Goal: Information Seeking & Learning: Learn about a topic

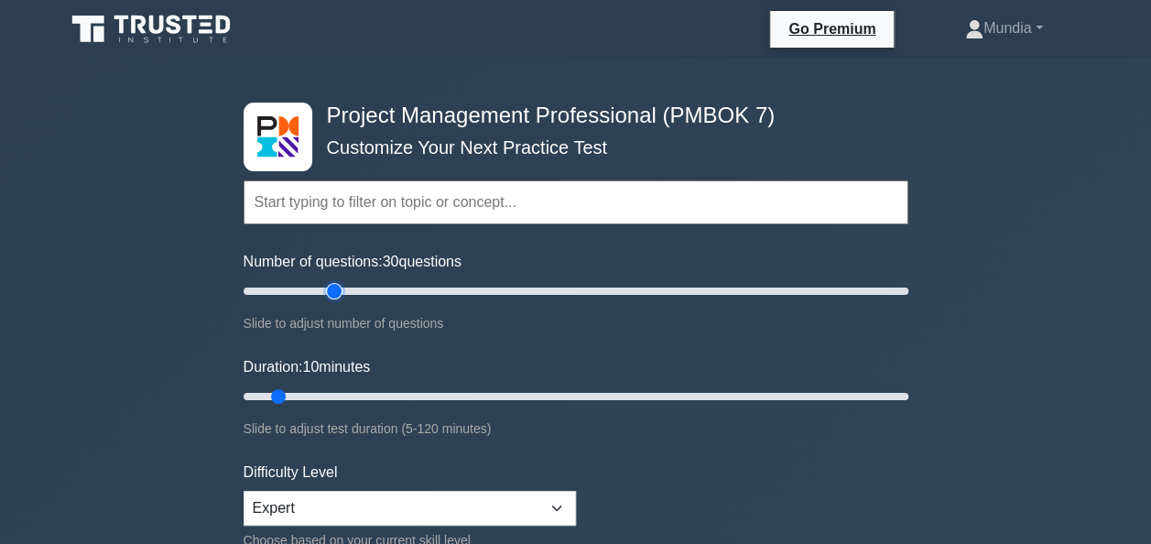
click at [330, 288] on input "Number of questions: 30 questions" at bounding box center [576, 291] width 665 height 22
click at [309, 288] on input "Number of questions: 25 questions" at bounding box center [576, 291] width 665 height 22
type input "20"
click at [298, 298] on input "Number of questions: 20 questions" at bounding box center [576, 291] width 665 height 22
type input "20"
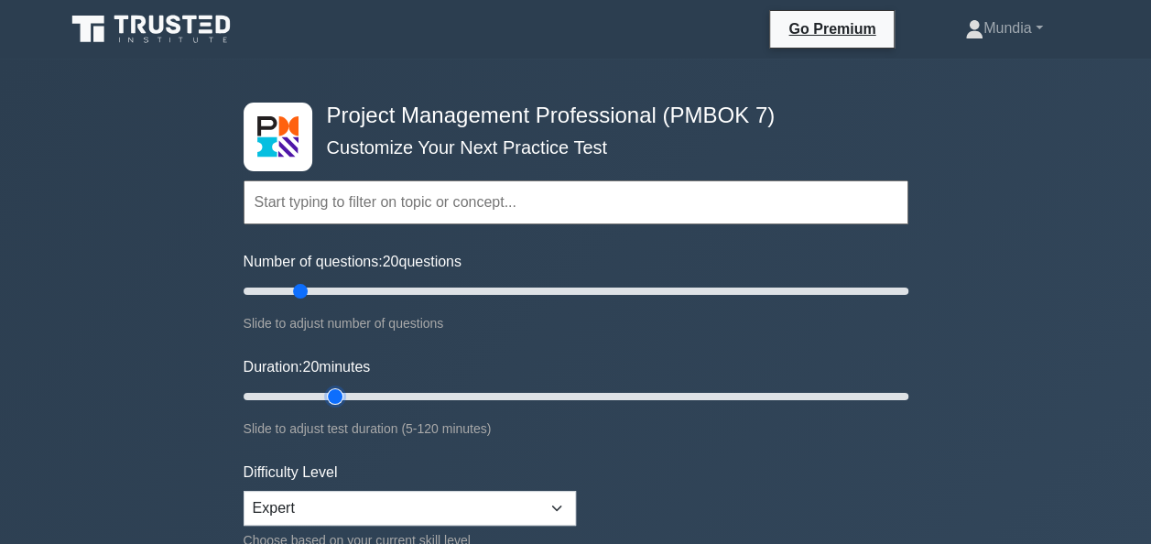
click at [336, 397] on input "Duration: 20 minutes" at bounding box center [576, 396] width 665 height 22
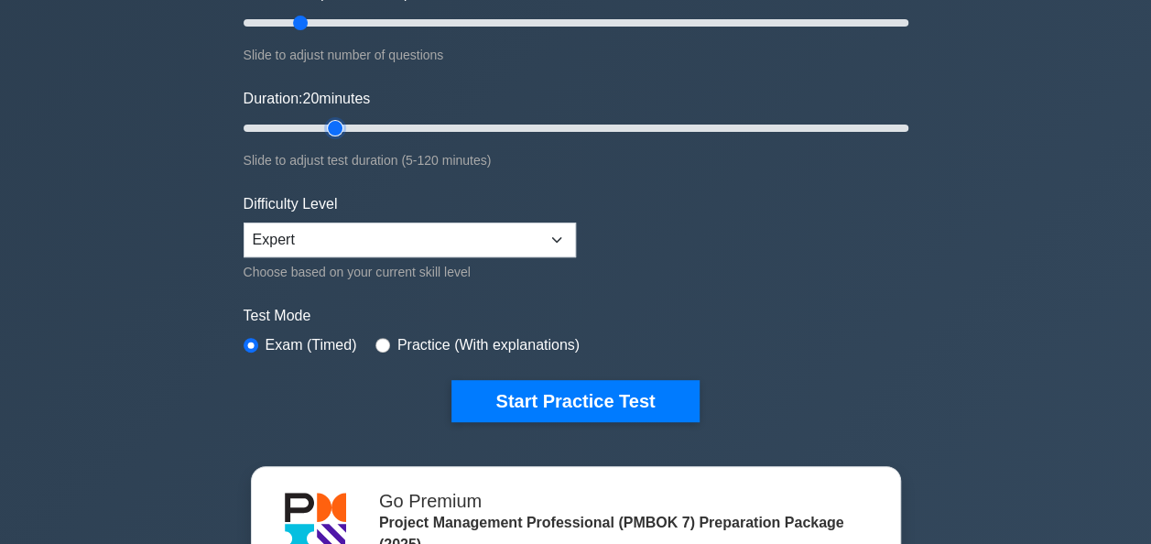
scroll to position [280, 0]
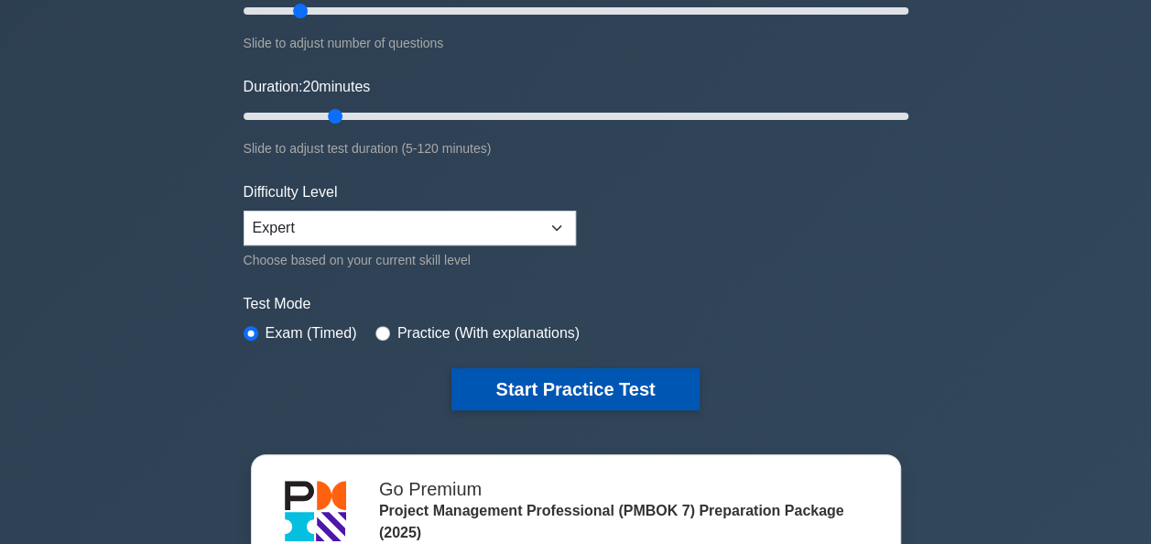
click at [634, 391] on button "Start Practice Test" at bounding box center [574, 389] width 247 height 42
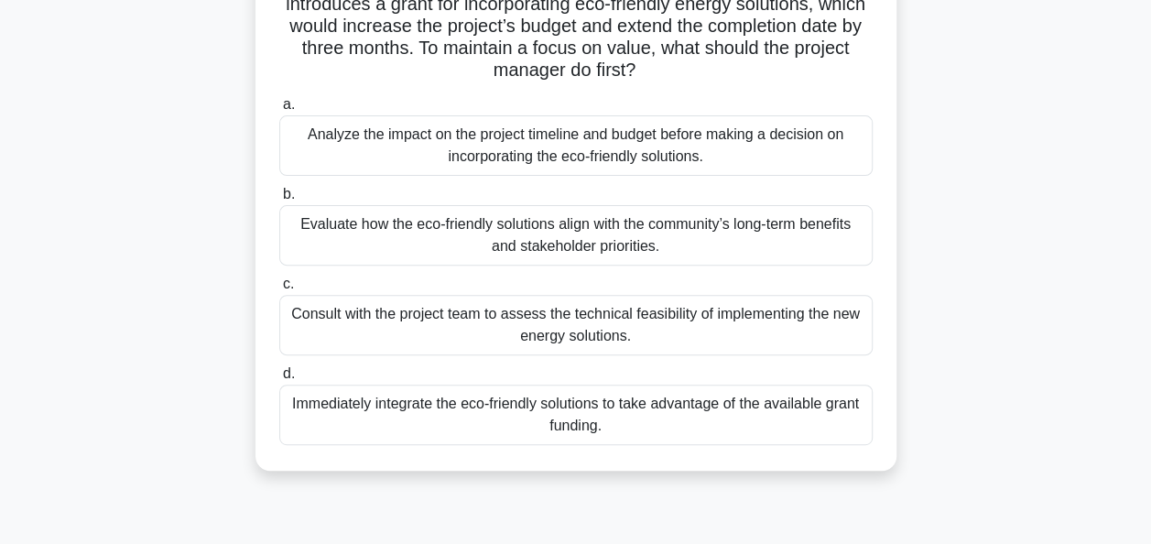
scroll to position [220, 0]
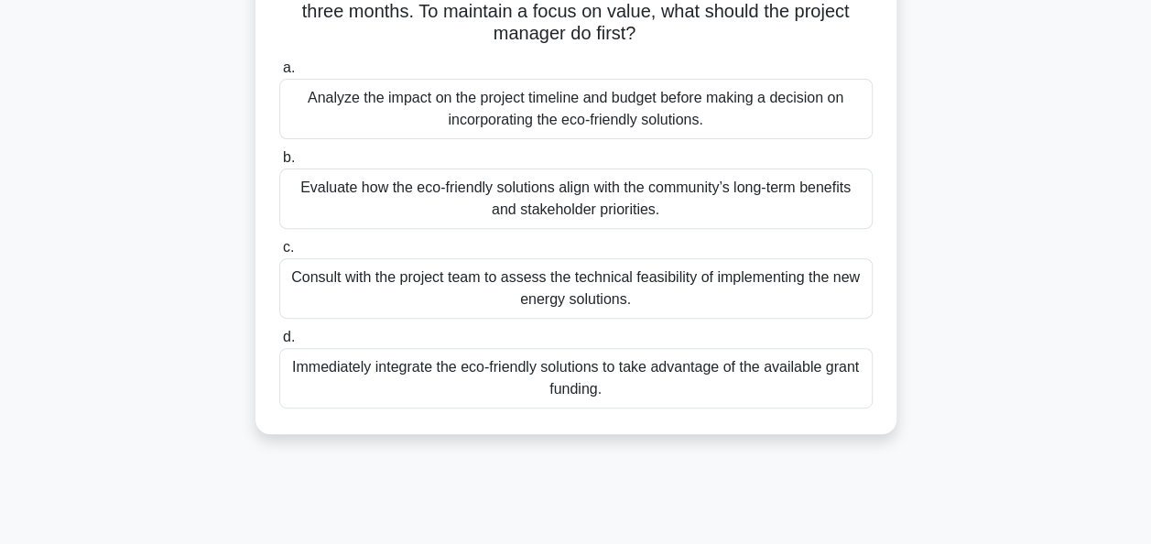
click at [515, 101] on div "Analyze the impact on the project timeline and budget before making a decision …" at bounding box center [575, 109] width 593 height 60
click at [279, 74] on input "a. Analyze the impact on the project timeline and budget before making a decisi…" at bounding box center [279, 68] width 0 height 12
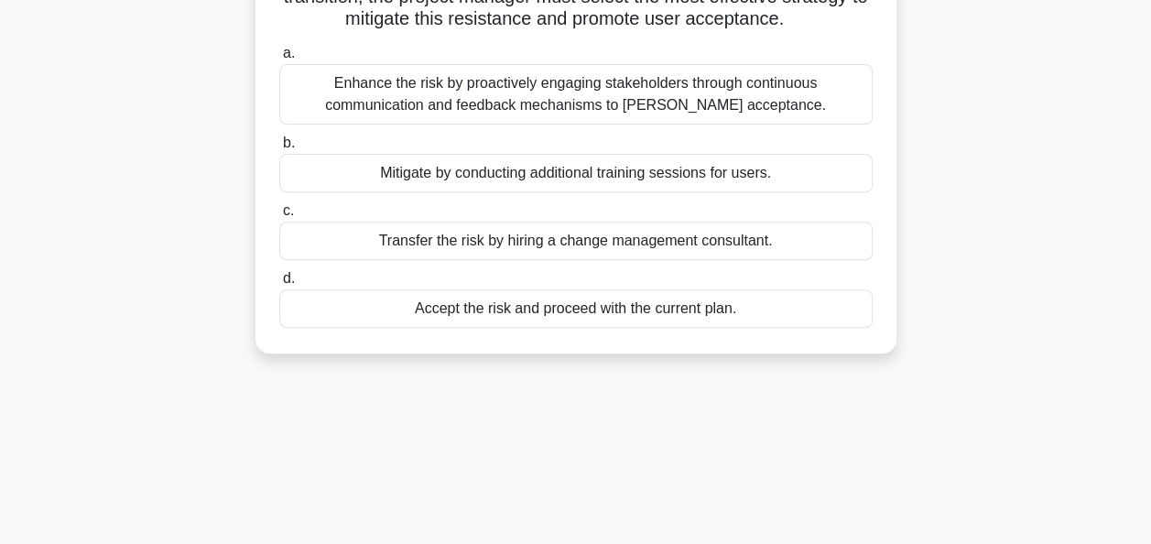
scroll to position [293, 0]
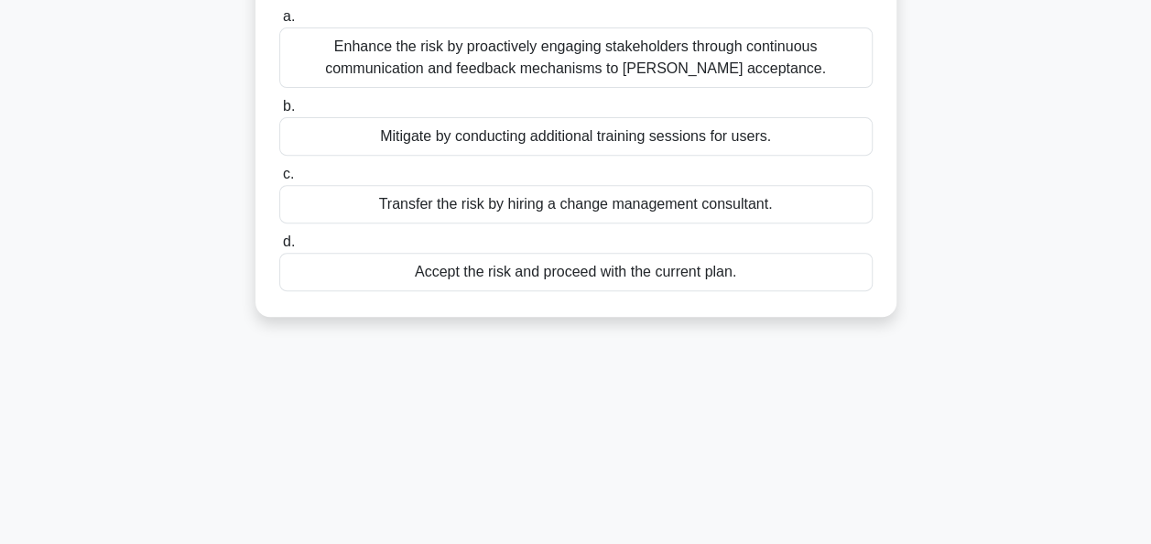
click at [553, 151] on div "Mitigate by conducting additional training sessions for users." at bounding box center [575, 136] width 593 height 38
click at [279, 113] on input "b. Mitigate by conducting additional training sessions for users." at bounding box center [279, 107] width 0 height 12
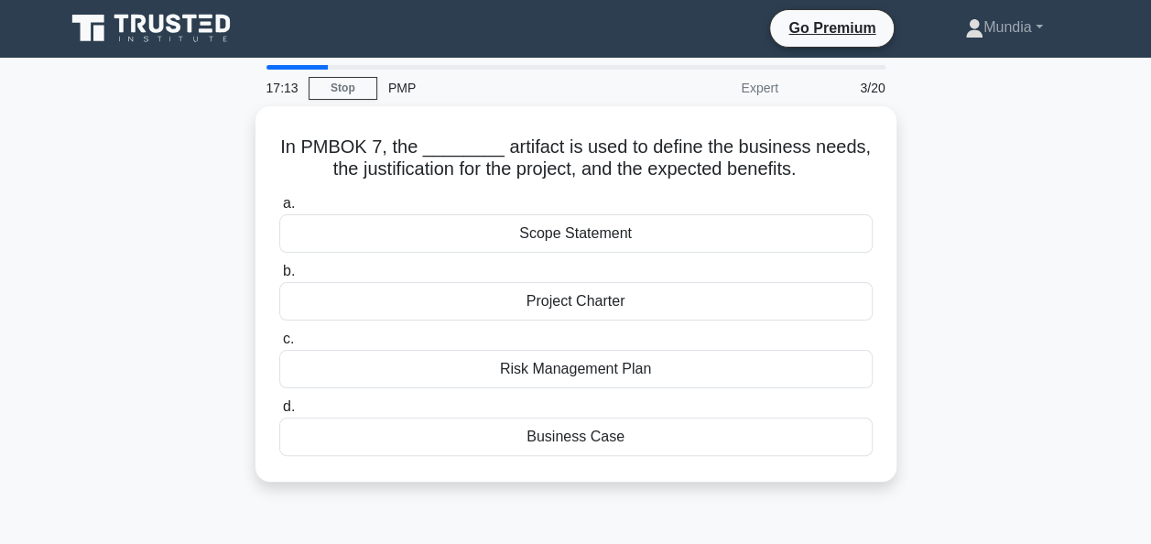
scroll to position [0, 0]
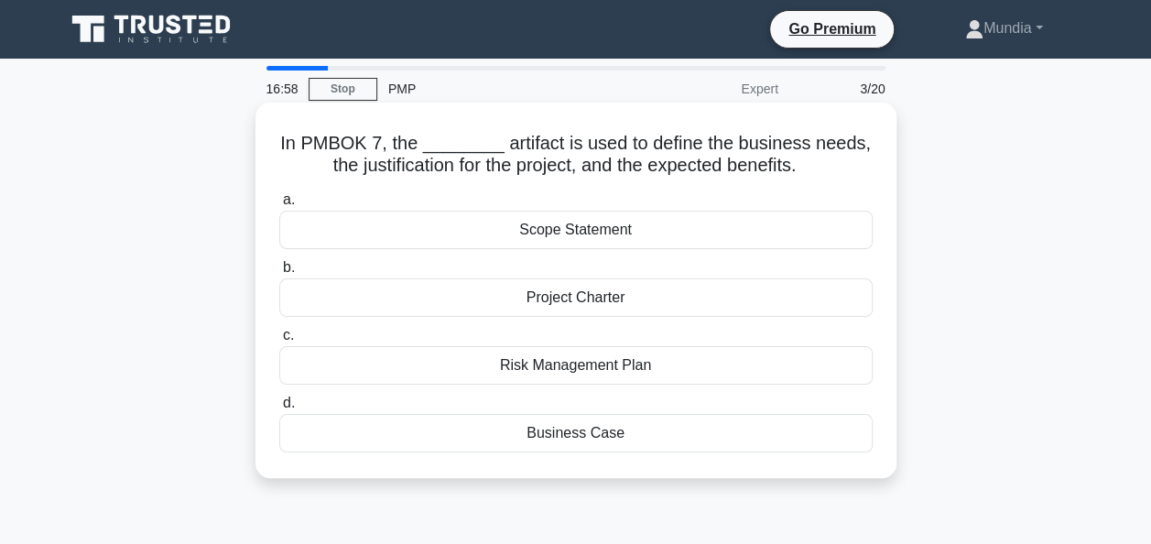
click at [544, 432] on div "Business Case" at bounding box center [575, 433] width 593 height 38
click at [279, 409] on input "d. Business Case" at bounding box center [279, 403] width 0 height 12
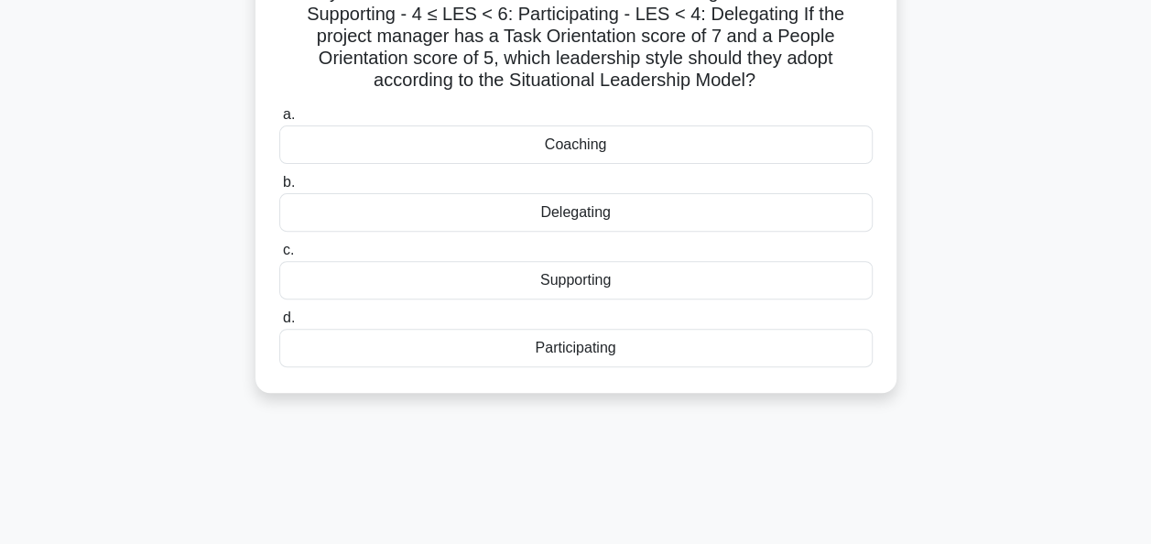
scroll to position [220, 0]
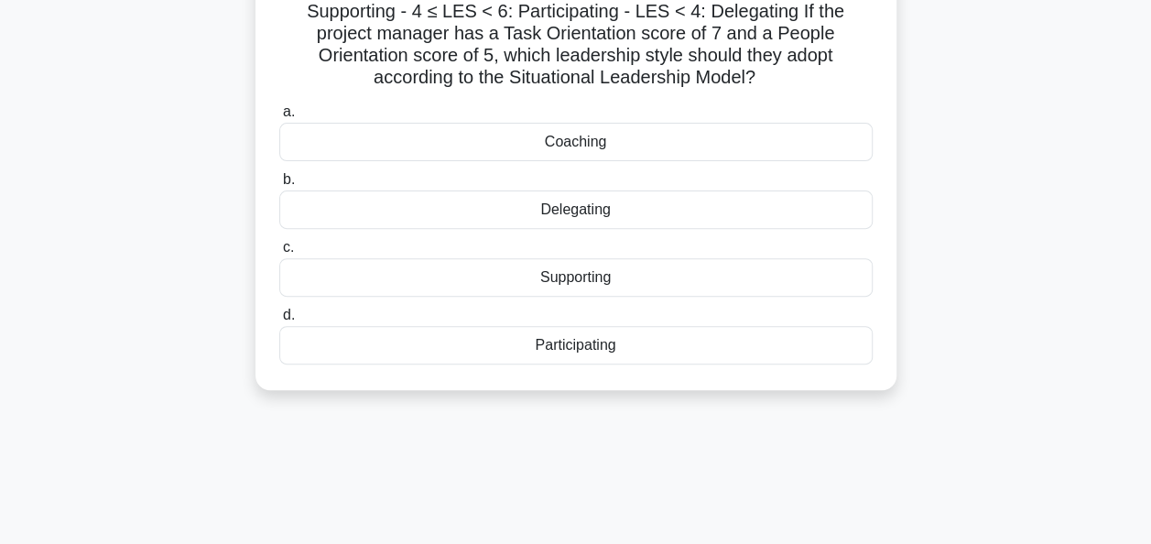
click at [572, 144] on div "Coaching" at bounding box center [575, 142] width 593 height 38
click at [279, 118] on input "a. Coaching" at bounding box center [279, 112] width 0 height 12
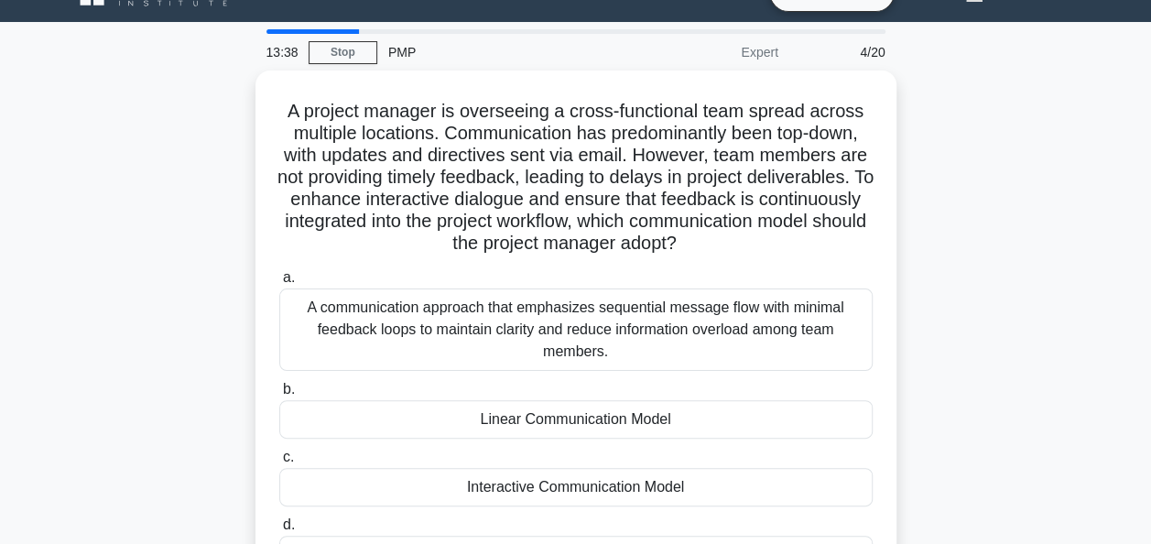
scroll to position [0, 0]
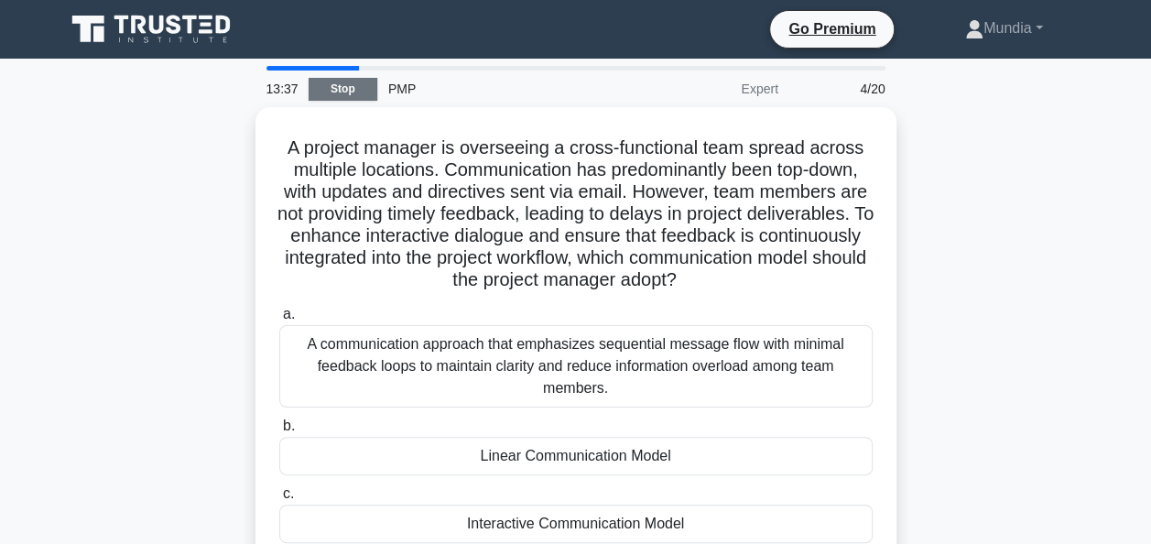
click at [349, 92] on link "Stop" at bounding box center [343, 89] width 69 height 23
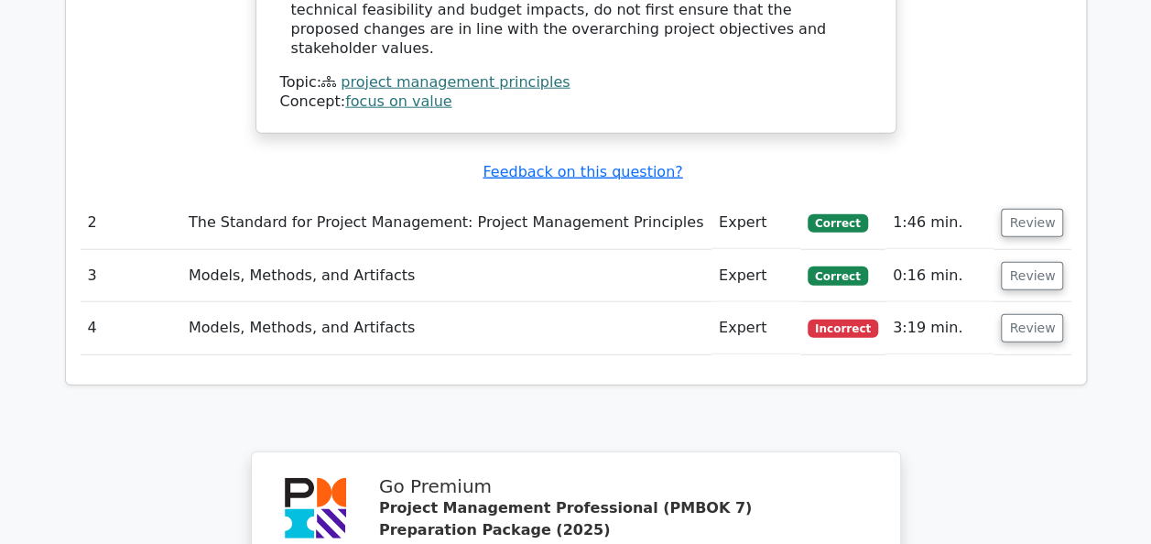
scroll to position [2234, 0]
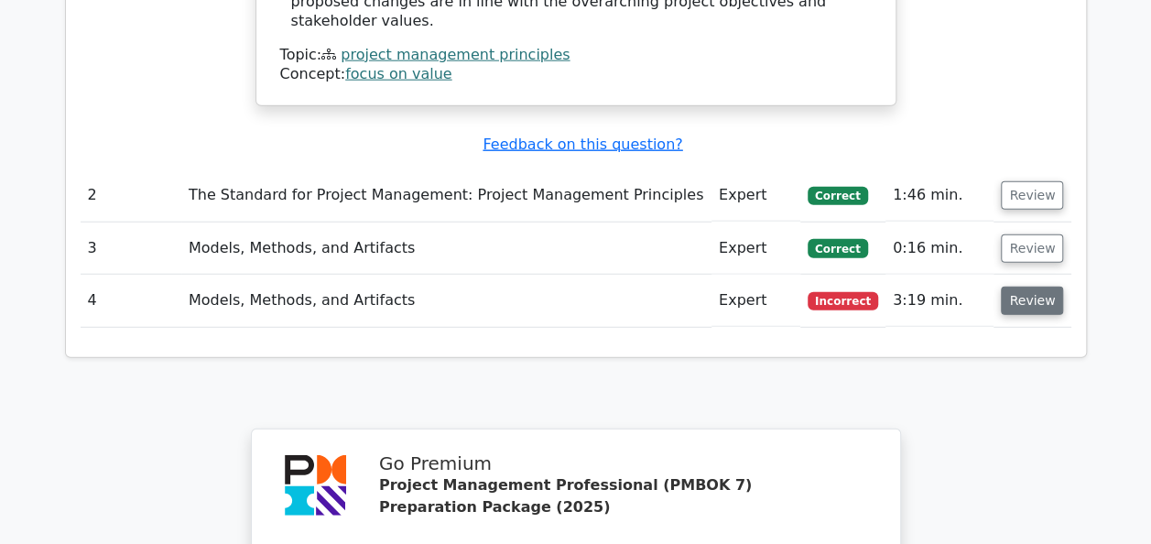
click at [1020, 287] on button "Review" at bounding box center [1032, 301] width 62 height 28
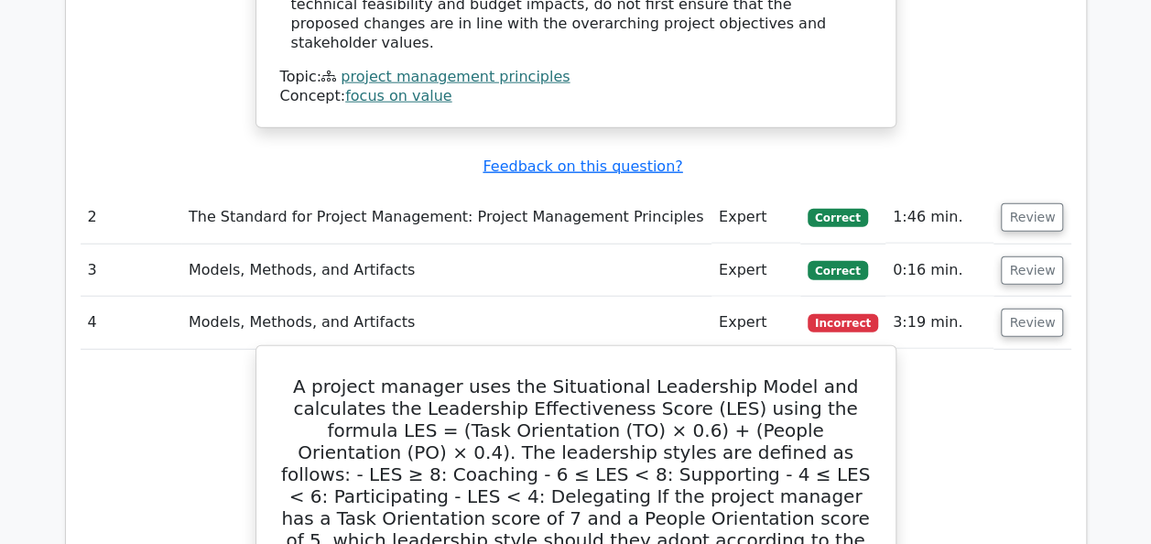
scroll to position [2161, 0]
